Goal: Transaction & Acquisition: Purchase product/service

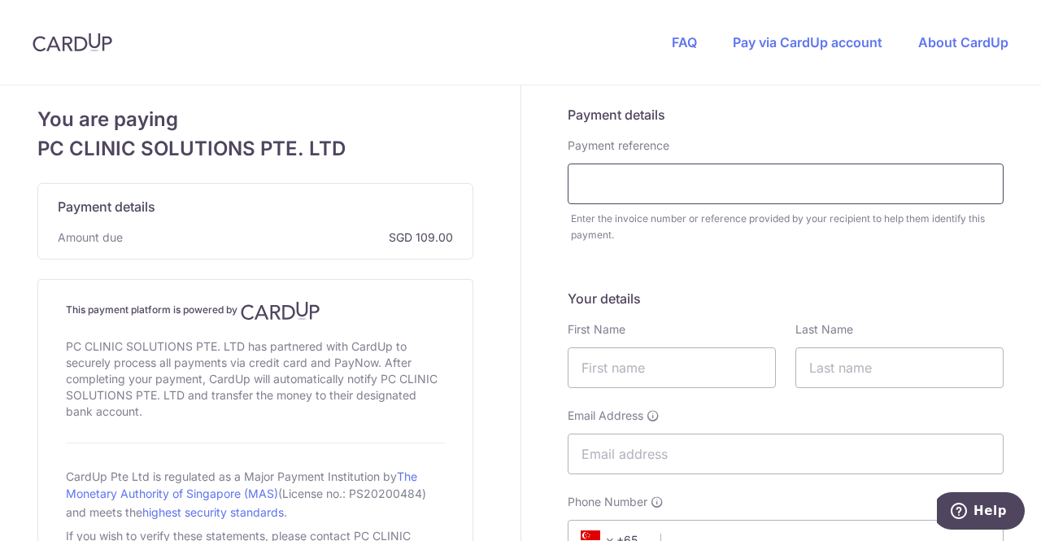
click at [691, 184] on input "text" at bounding box center [786, 184] width 436 height 41
click at [690, 189] on input "text" at bounding box center [786, 184] width 436 height 41
paste input "QT-001262"
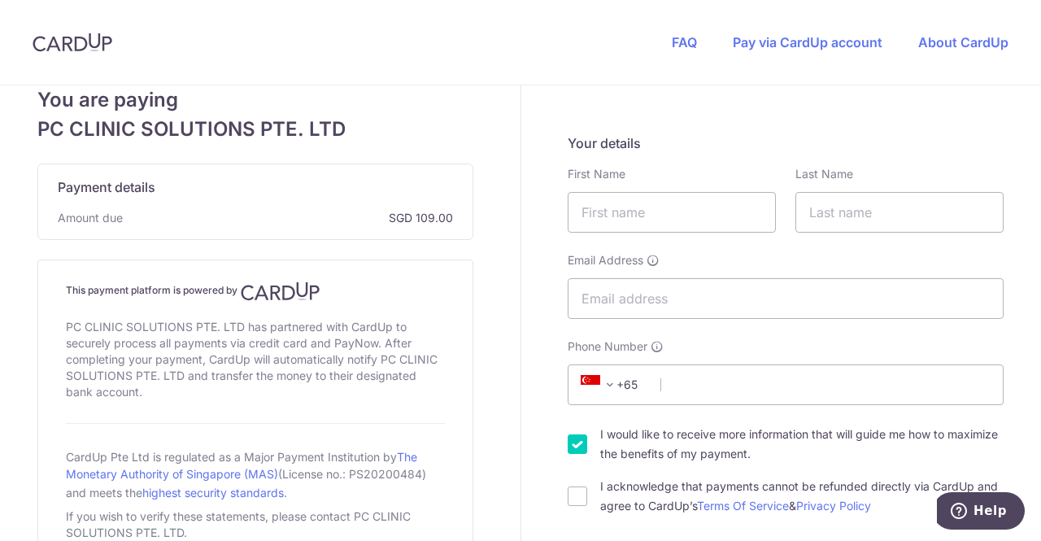
scroll to position [163, 0]
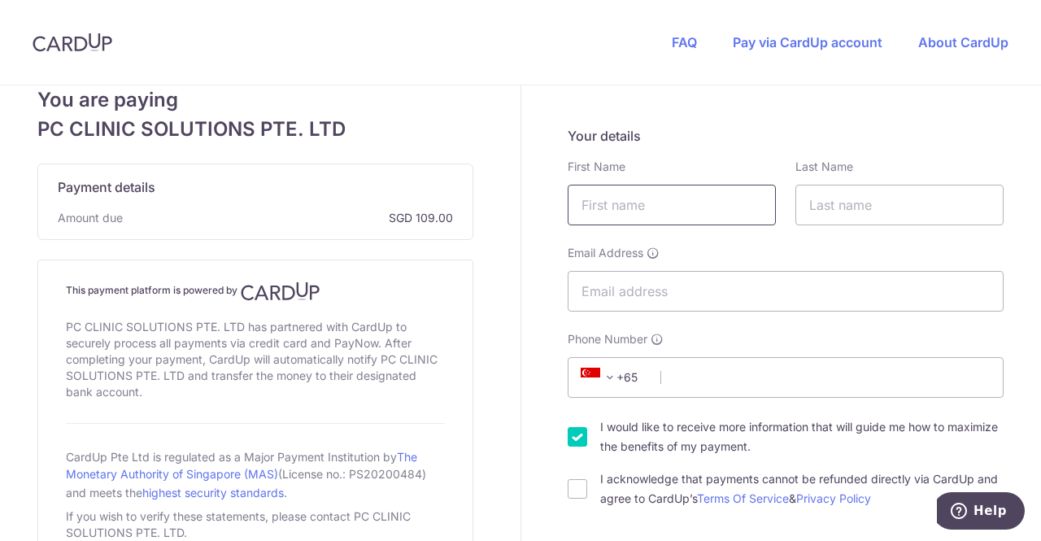
type input "QT-001262"
click at [682, 206] on input "text" at bounding box center [672, 205] width 208 height 41
type input "[PERSON_NAME]"
type input "Low"
click at [818, 305] on input "Email Address" at bounding box center [786, 291] width 436 height 41
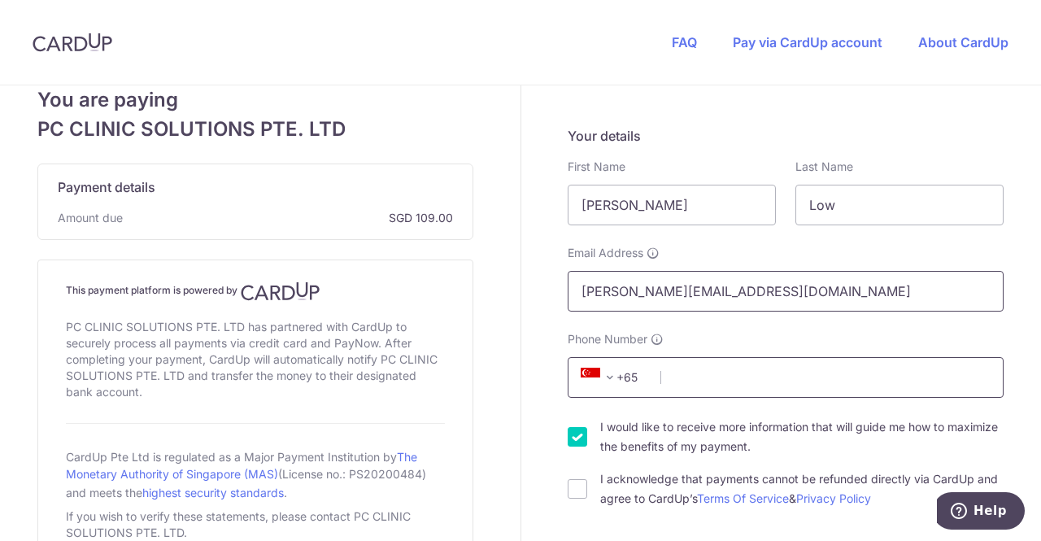
type input "[PERSON_NAME][EMAIL_ADDRESS][DOMAIN_NAME]"
click at [682, 386] on input "Phone Number" at bounding box center [786, 377] width 436 height 41
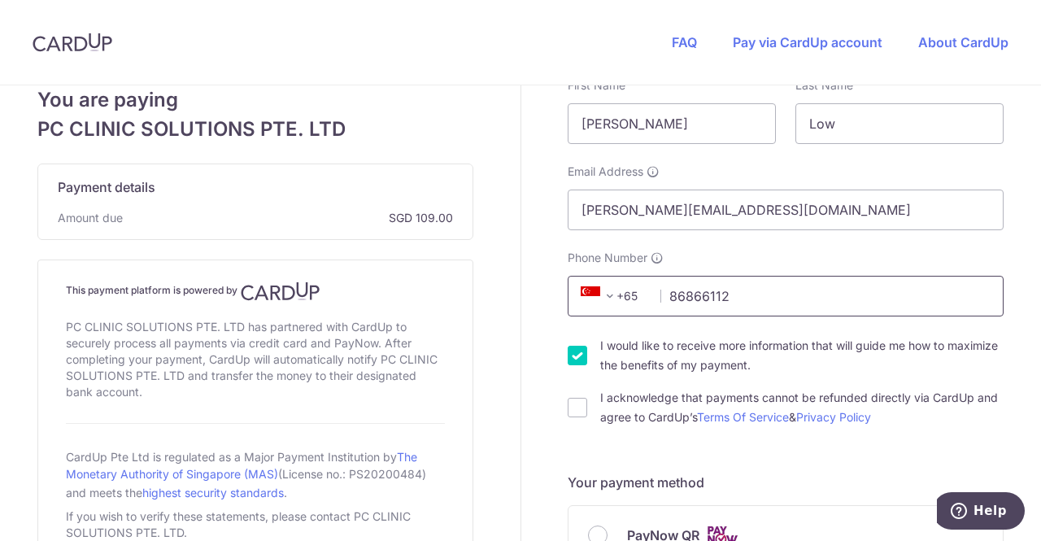
scroll to position [325, 0]
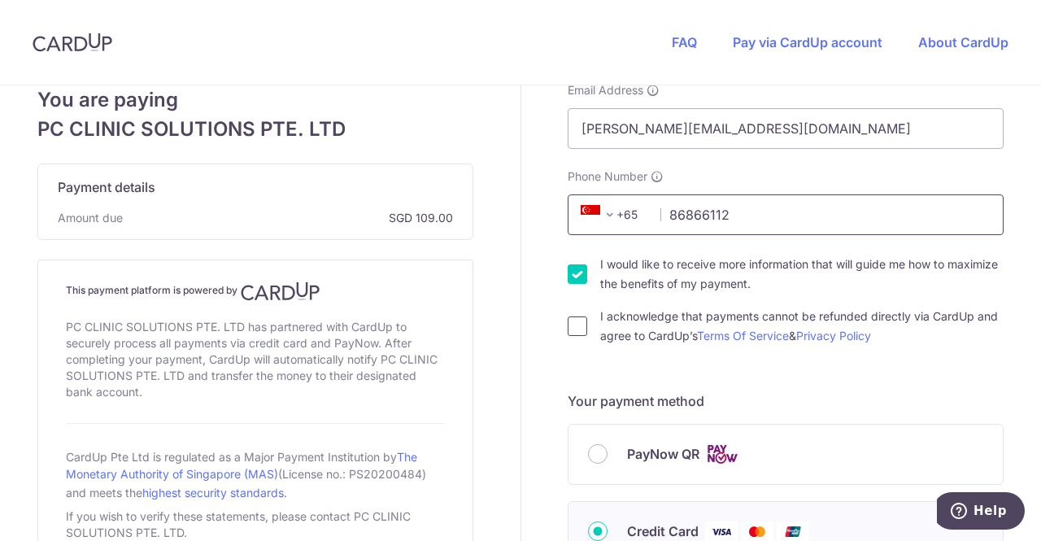
type input "86866112"
click at [568, 333] on input "I acknowledge that payments cannot be refunded directly via CardUp and agree to…" at bounding box center [578, 326] width 20 height 20
checkbox input "true"
click at [568, 266] on input "I would like to receive more information that will guide me how to maximize the…" at bounding box center [578, 274] width 20 height 20
checkbox input "false"
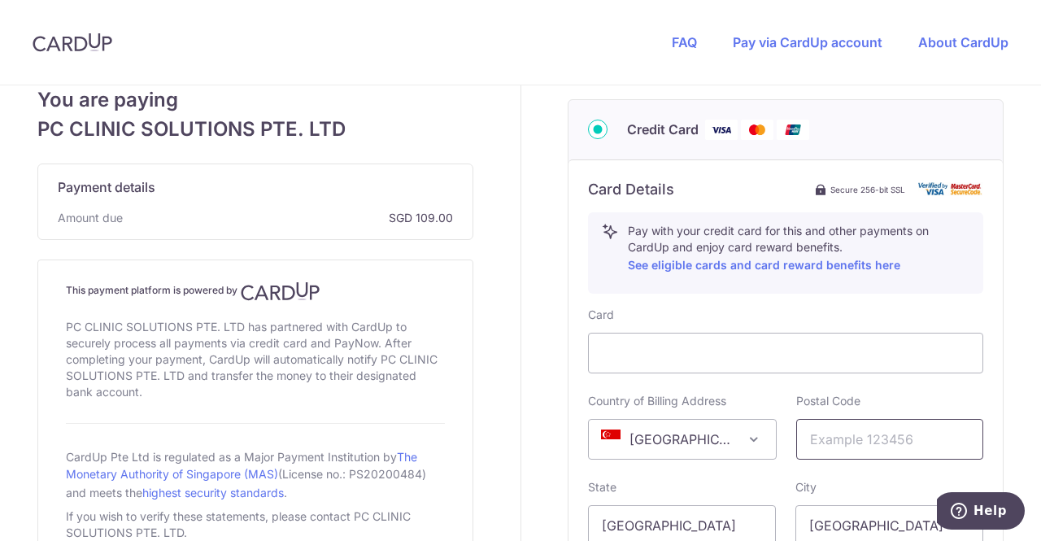
scroll to position [813, 0]
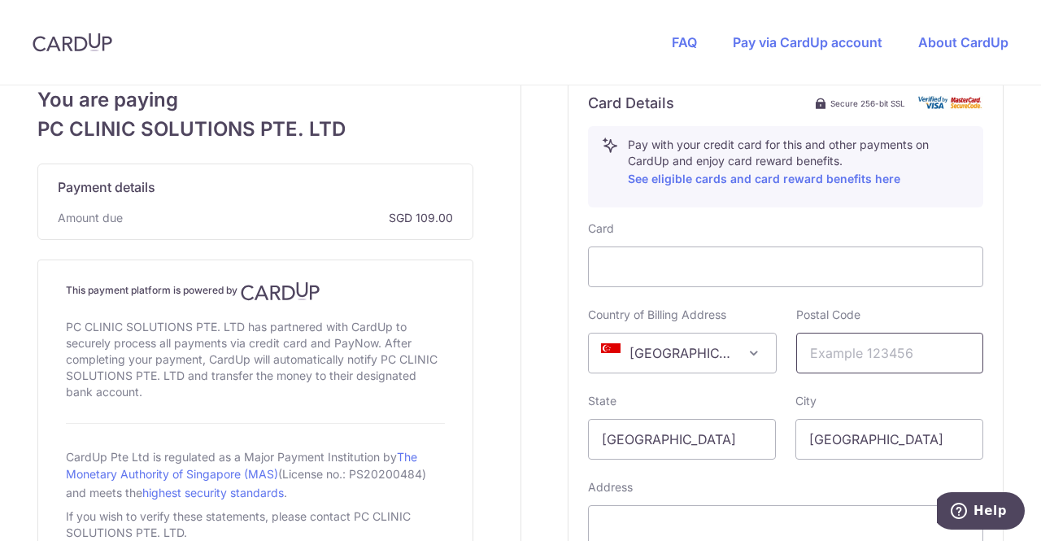
click at [818, 350] on input "text" at bounding box center [890, 353] width 188 height 41
type input "018936"
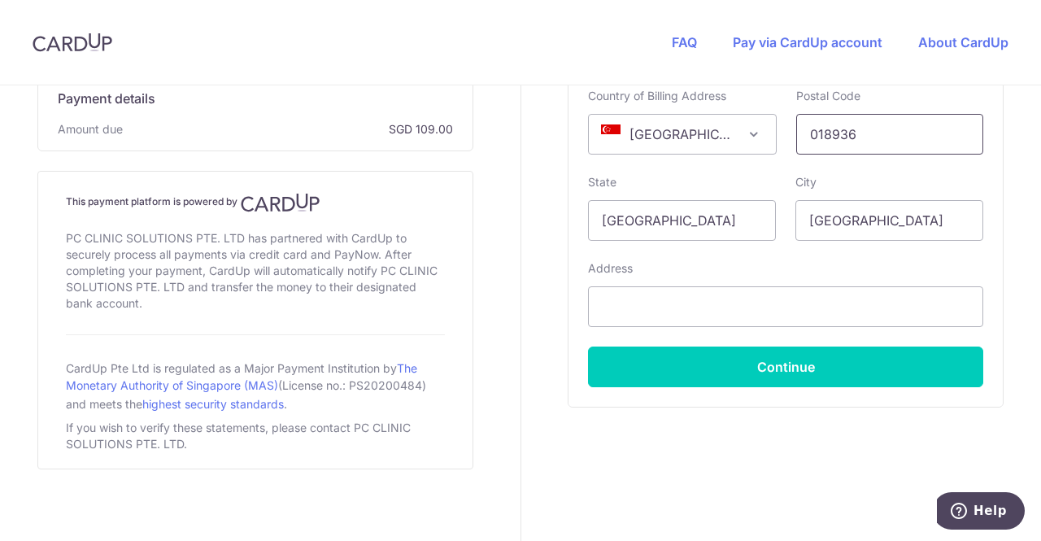
scroll to position [1034, 0]
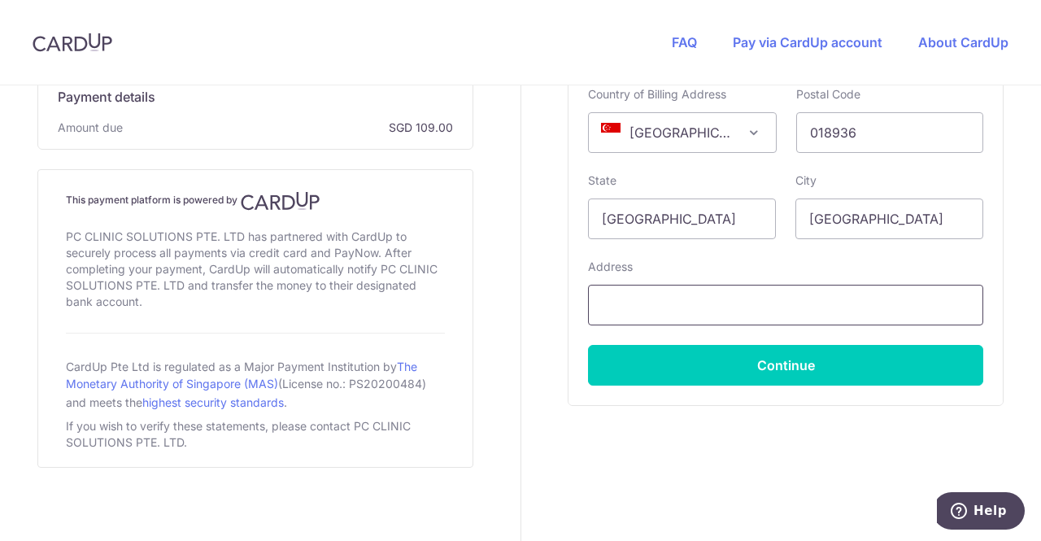
click at [712, 307] on input "text" at bounding box center [785, 305] width 395 height 41
paste input "7 Straits View, Marina One East Tower"
paste input "#14-01 Singapore"
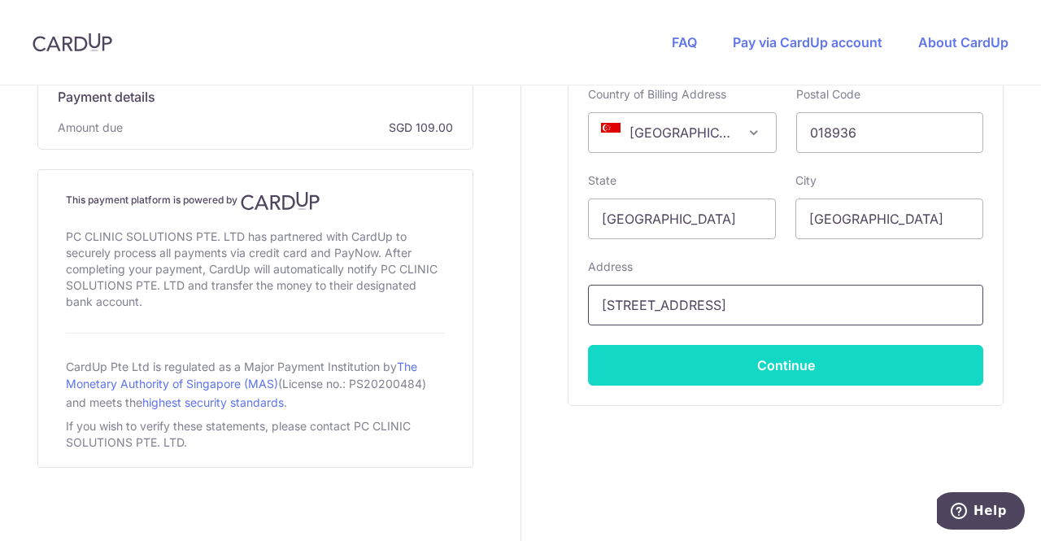
type input "[STREET_ADDRESS]"
click at [778, 362] on button "Continue" at bounding box center [785, 365] width 395 height 41
click at [783, 357] on button "Continue" at bounding box center [785, 365] width 395 height 41
type input "**** 2593"
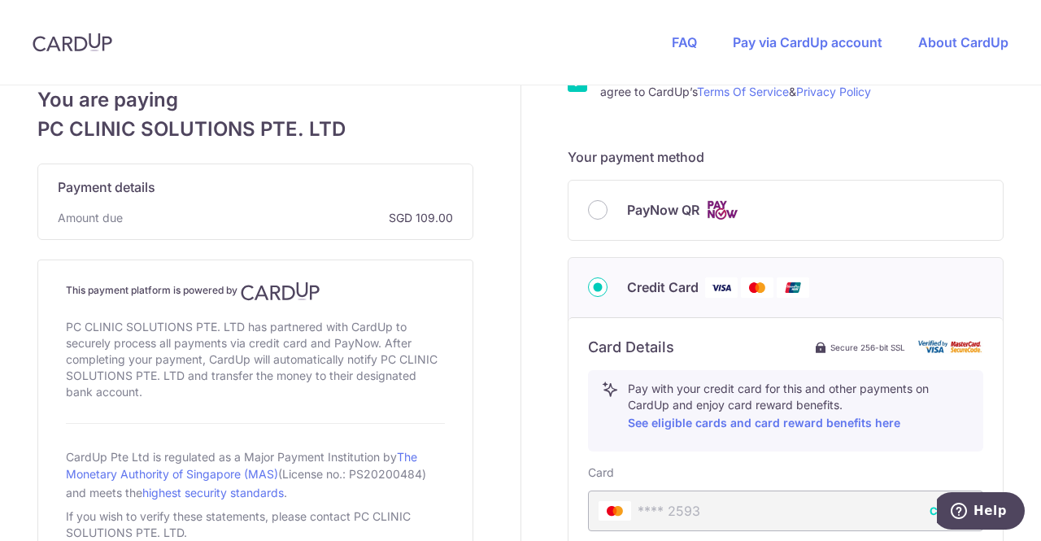
scroll to position [866, 0]
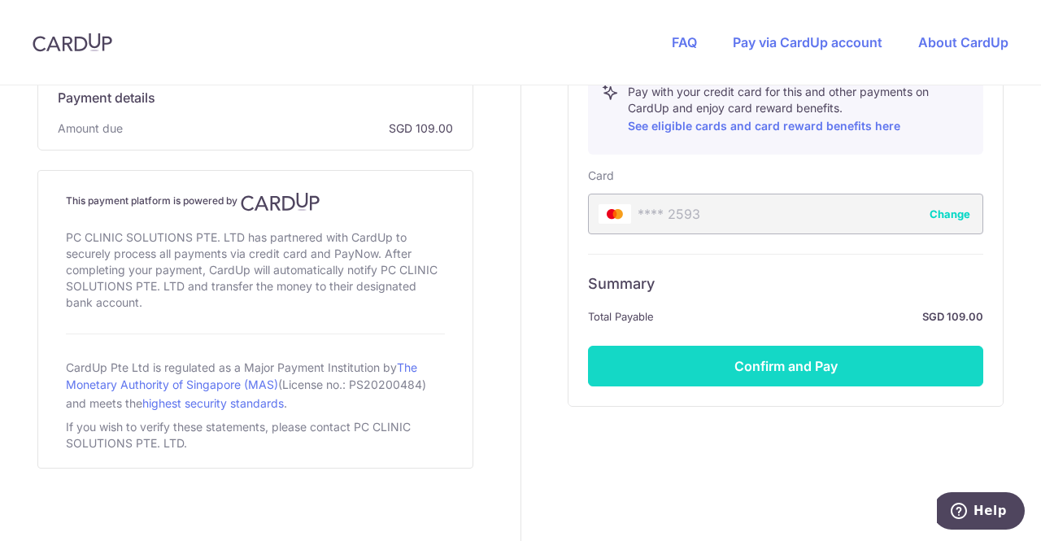
click at [812, 369] on button "Confirm and Pay" at bounding box center [785, 366] width 395 height 41
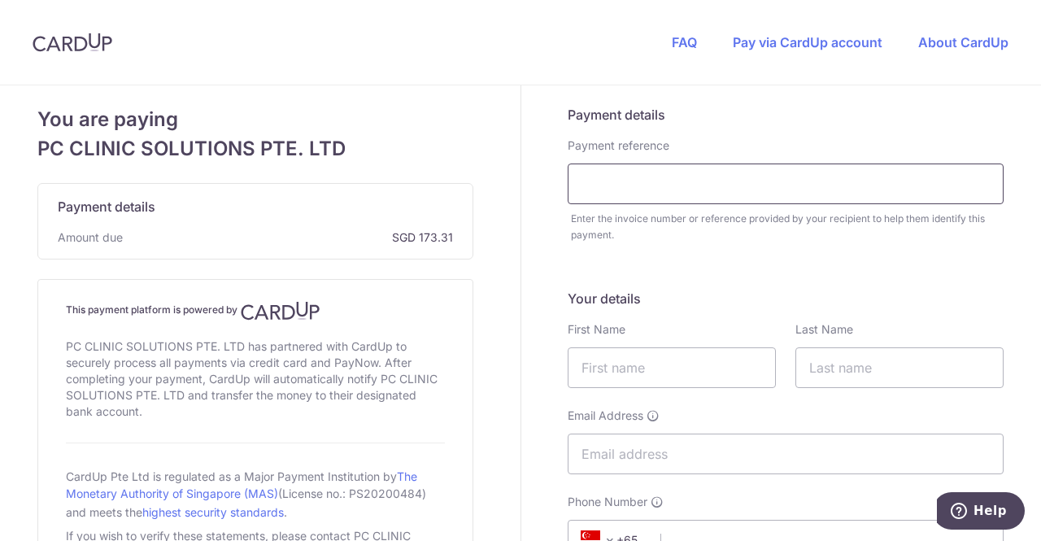
click at [722, 180] on input "text" at bounding box center [786, 184] width 436 height 41
paste input "QT-001260"
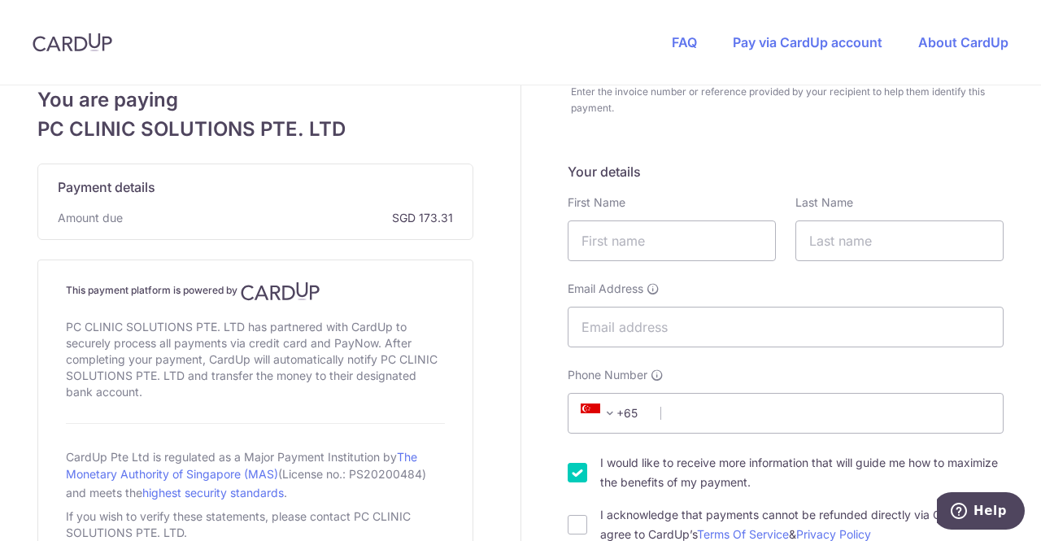
scroll to position [163, 0]
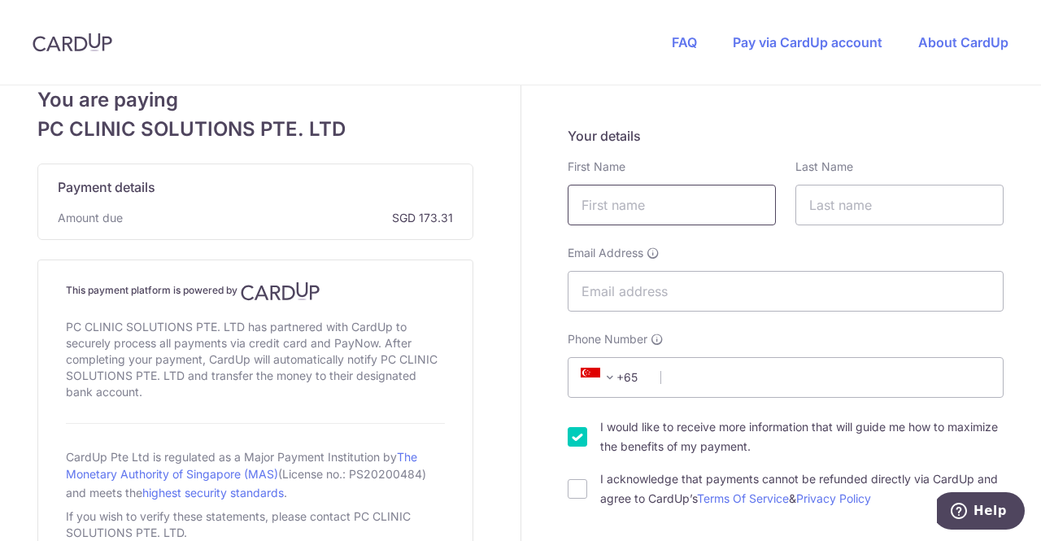
type input "QT-001260"
click at [703, 206] on input "text" at bounding box center [672, 205] width 208 height 41
type input "[PERSON_NAME]"
click at [827, 212] on input "text" at bounding box center [900, 205] width 208 height 41
type input "Low"
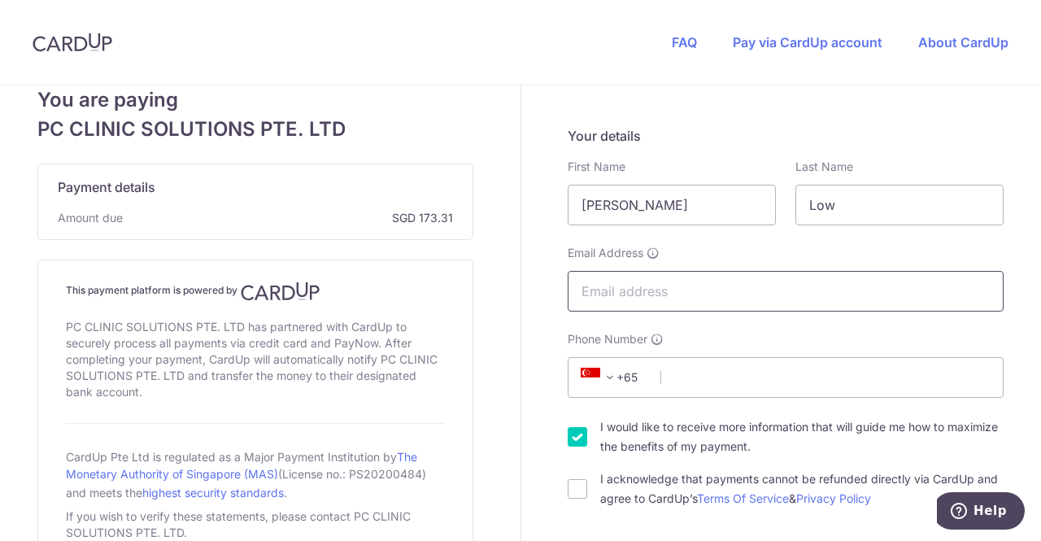
click at [750, 289] on input "Email Address" at bounding box center [786, 291] width 436 height 41
type input "[PERSON_NAME][EMAIL_ADDRESS][DOMAIN_NAME]"
click at [698, 383] on input "Phone Number" at bounding box center [786, 377] width 436 height 41
type input "86866112"
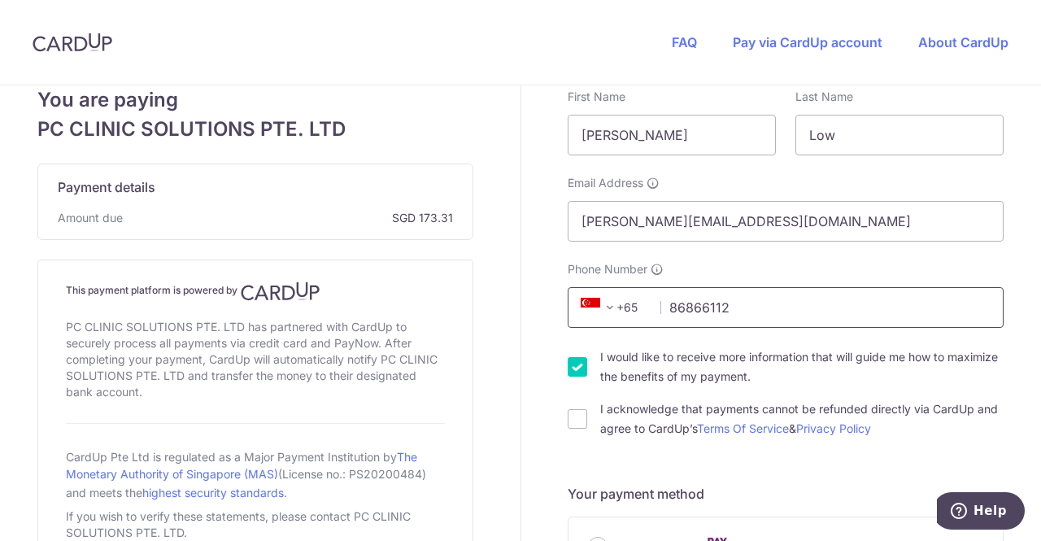
scroll to position [325, 0]
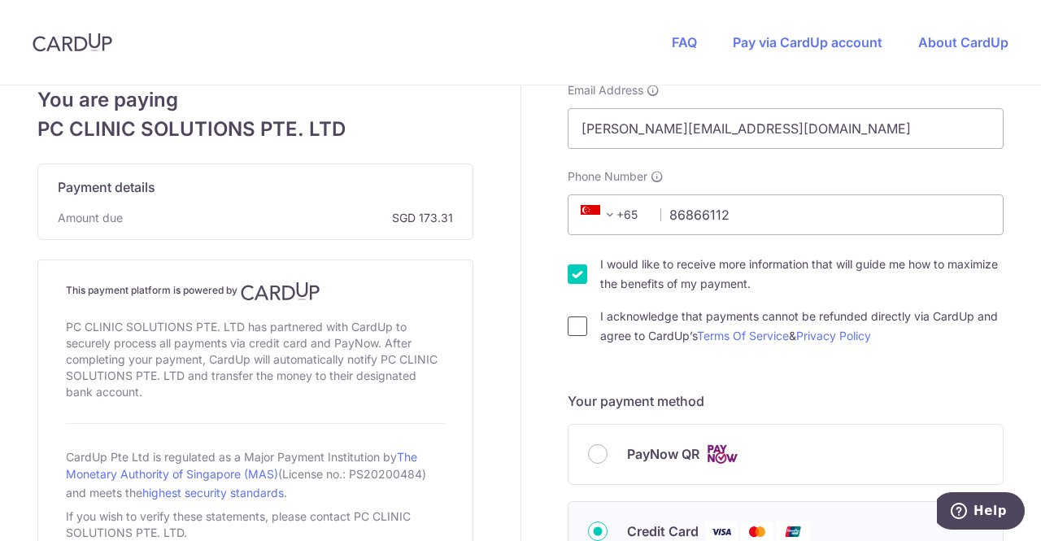
click at [571, 328] on input "I acknowledge that payments cannot be refunded directly via CardUp and agree to…" at bounding box center [578, 326] width 20 height 20
checkbox input "true"
click at [568, 277] on input "I would like to receive more information that will guide me how to maximize the…" at bounding box center [578, 274] width 20 height 20
checkbox input "false"
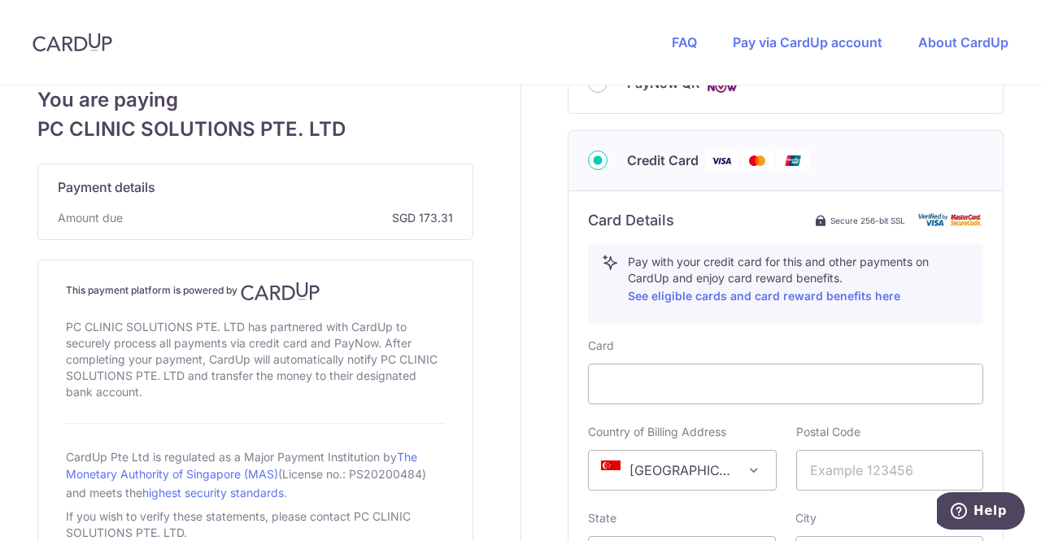
scroll to position [732, 0]
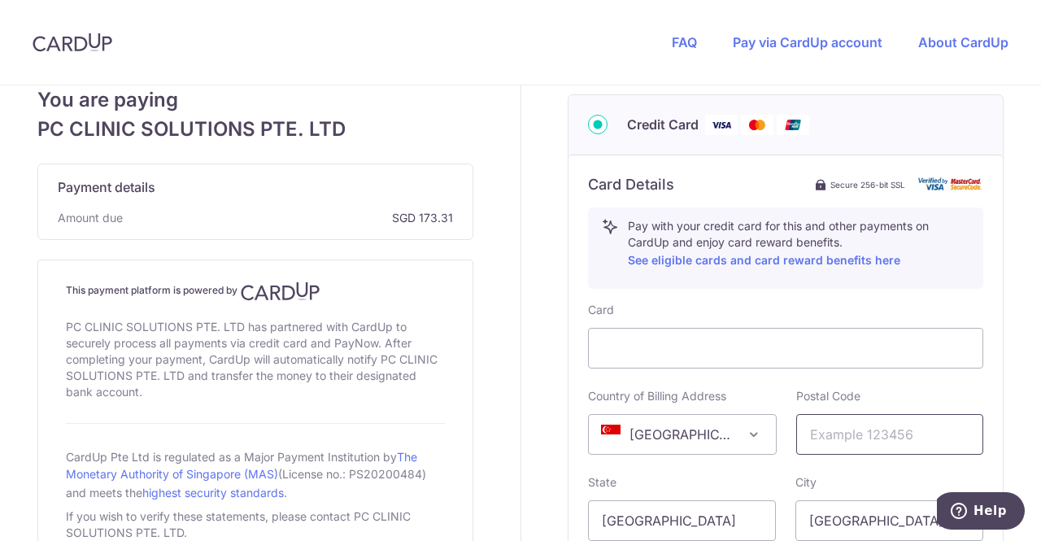
click at [849, 447] on input "text" at bounding box center [890, 434] width 188 height 41
type input "018936"
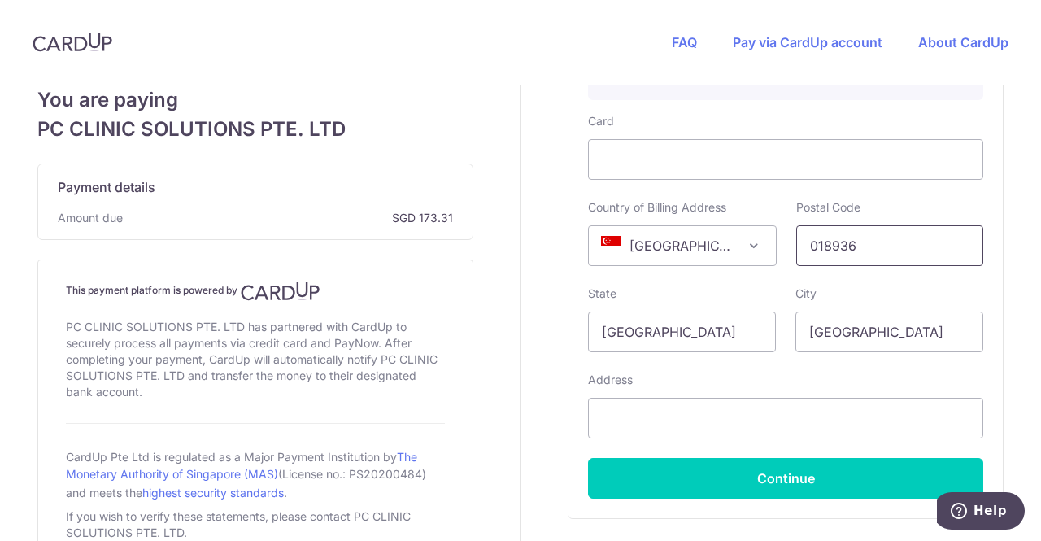
scroll to position [976, 0]
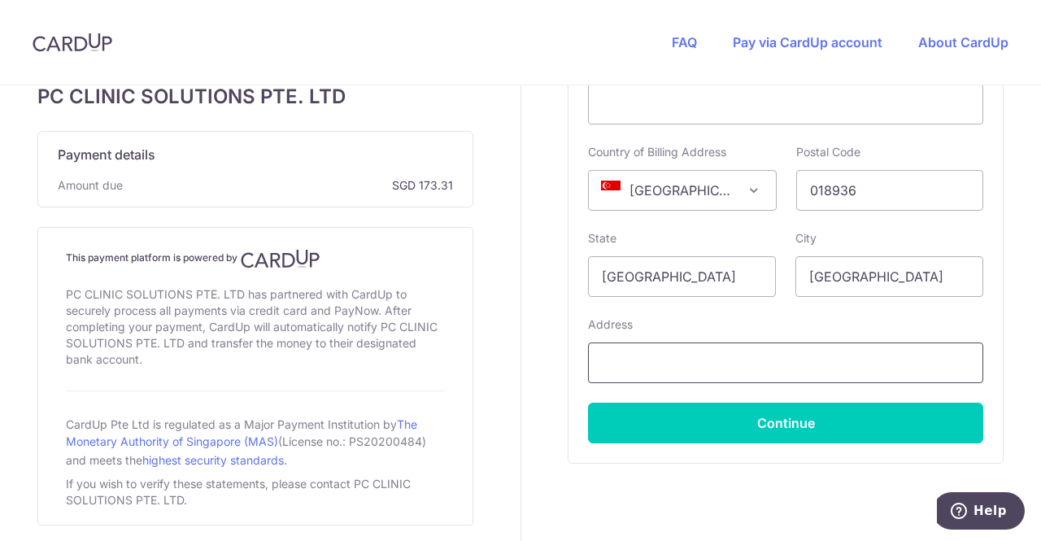
click at [733, 371] on input "text" at bounding box center [785, 362] width 395 height 41
type input "[STREET_ADDRESS]"
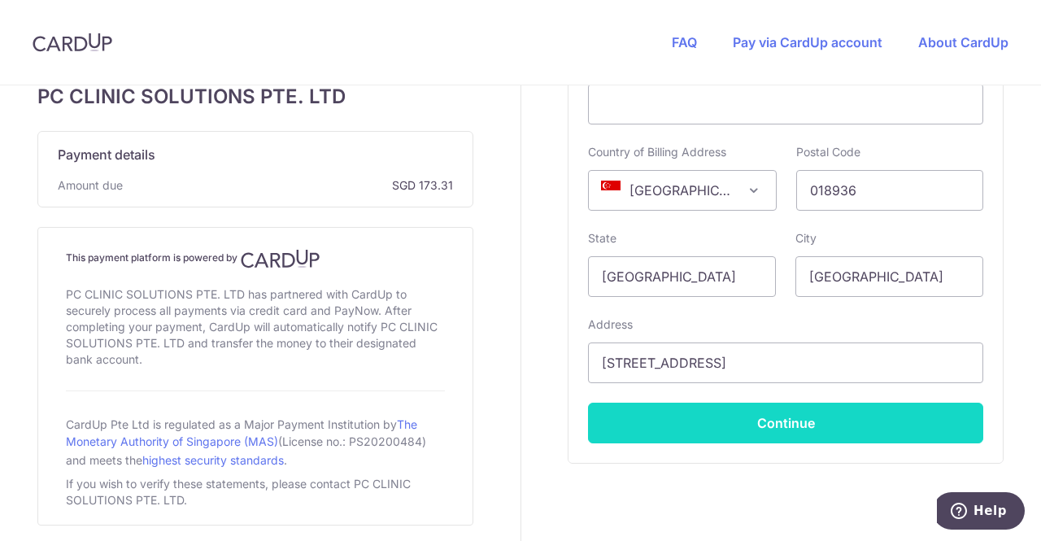
click at [765, 422] on button "Continue" at bounding box center [785, 423] width 395 height 41
type input "**** 2593"
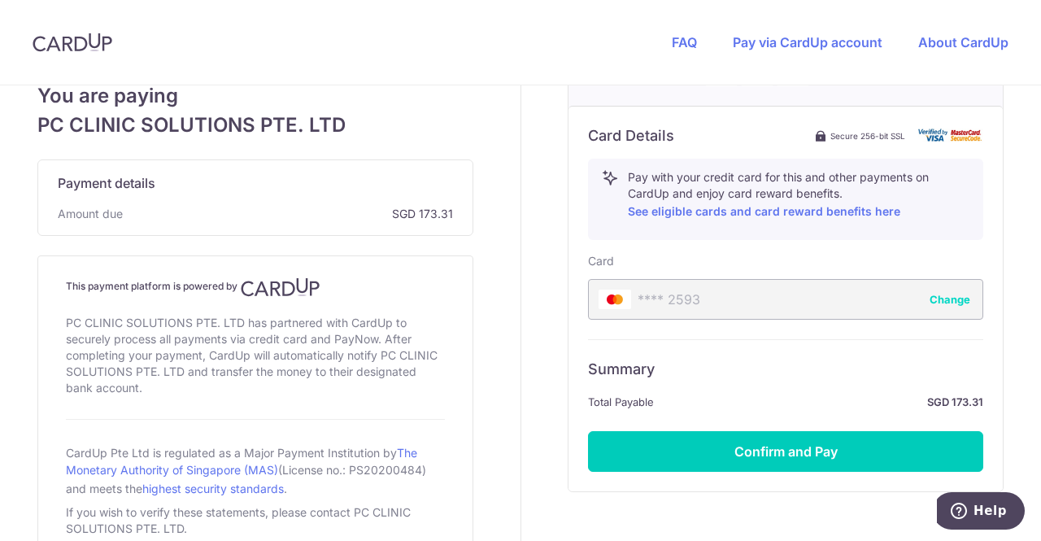
scroll to position [809, 0]
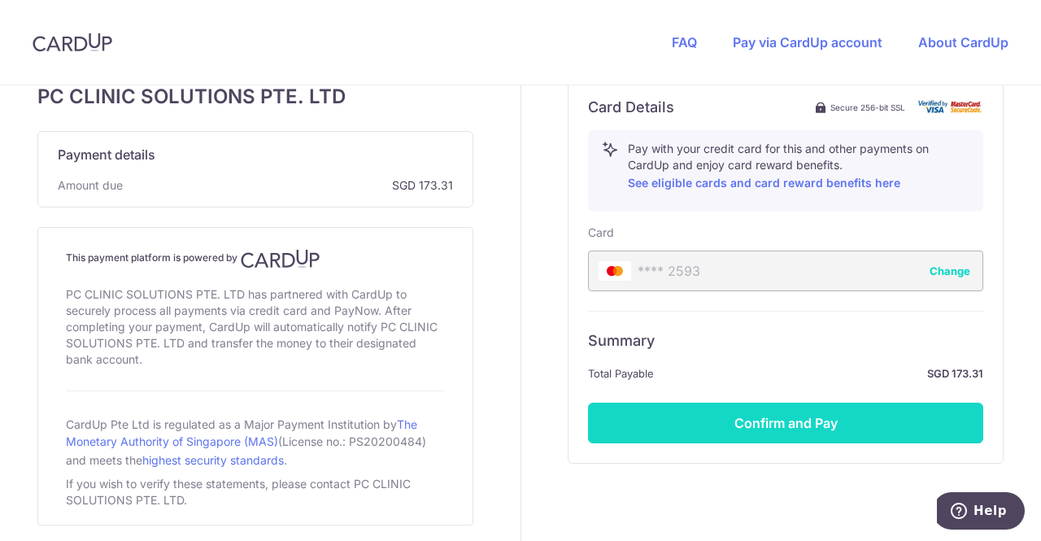
click at [820, 418] on button "Confirm and Pay" at bounding box center [785, 423] width 395 height 41
